Goal: Use online tool/utility

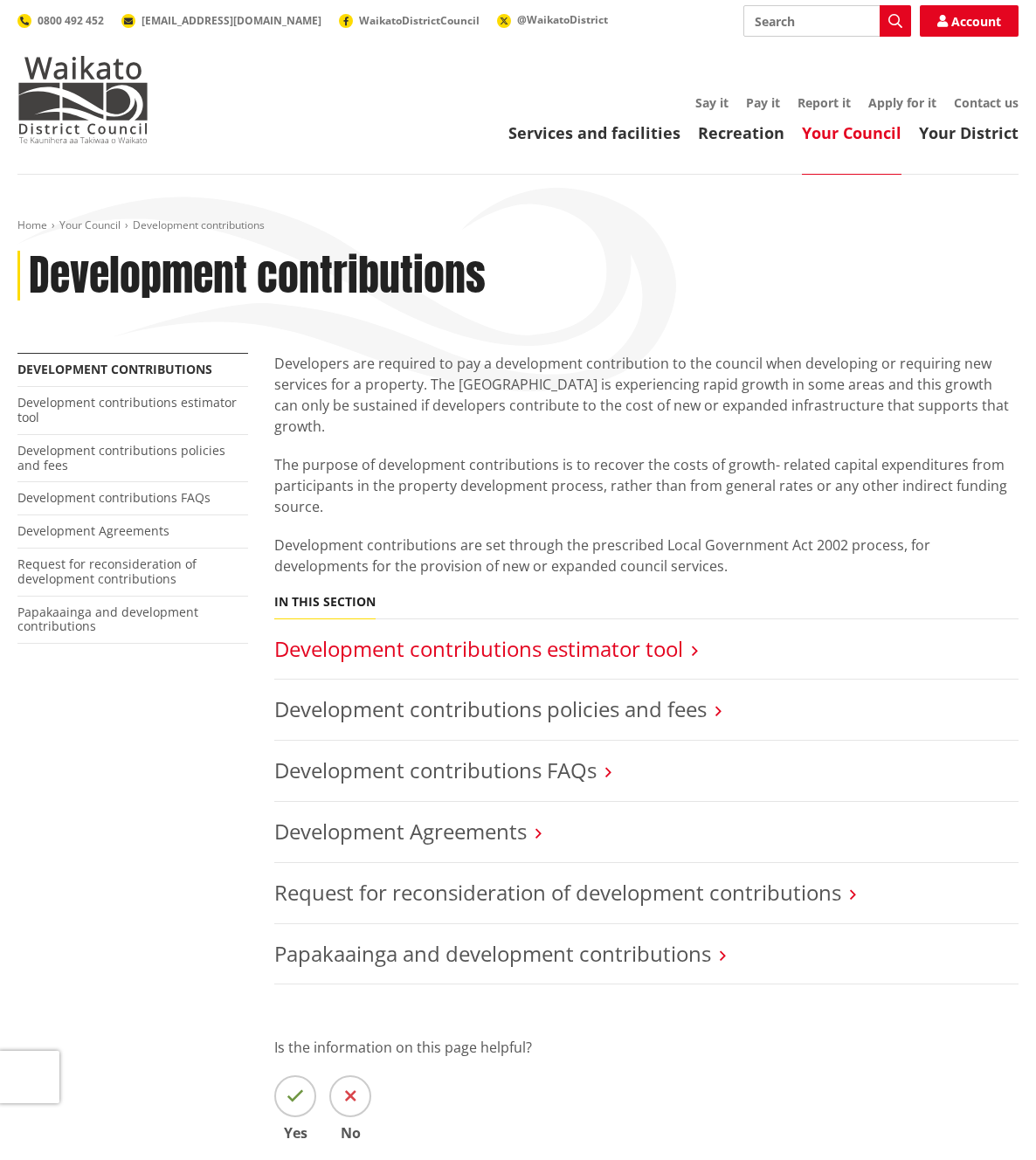
click at [377, 635] on link "Development contributions estimator tool" at bounding box center [479, 648] width 409 height 29
